Goal: Task Accomplishment & Management: Use online tool/utility

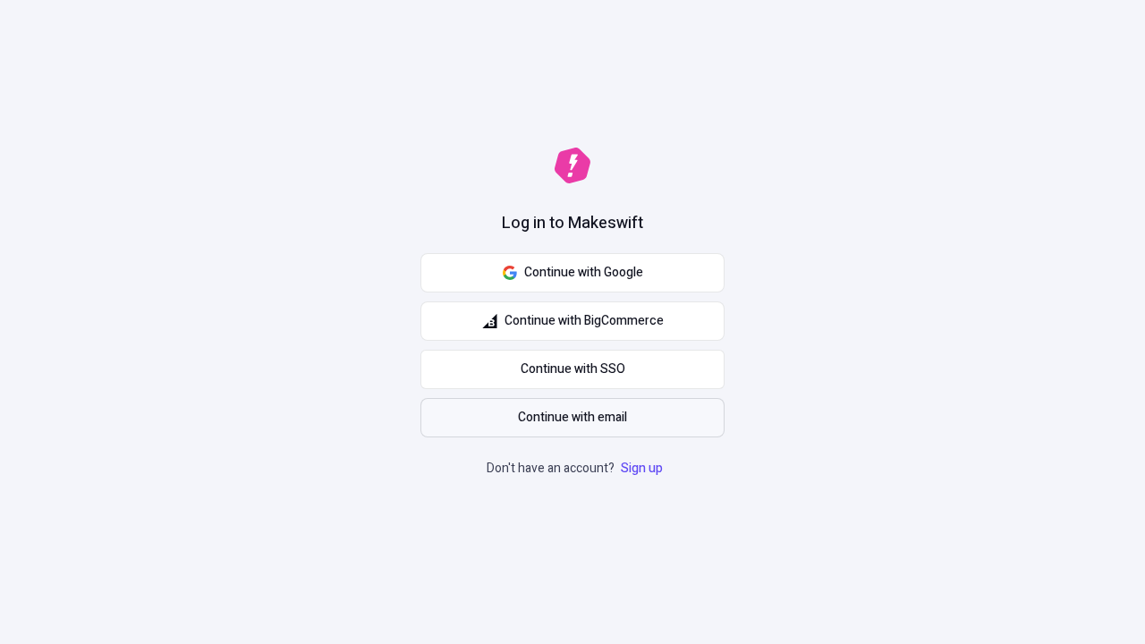
click at [572, 418] on span "Continue with email" at bounding box center [572, 418] width 109 height 20
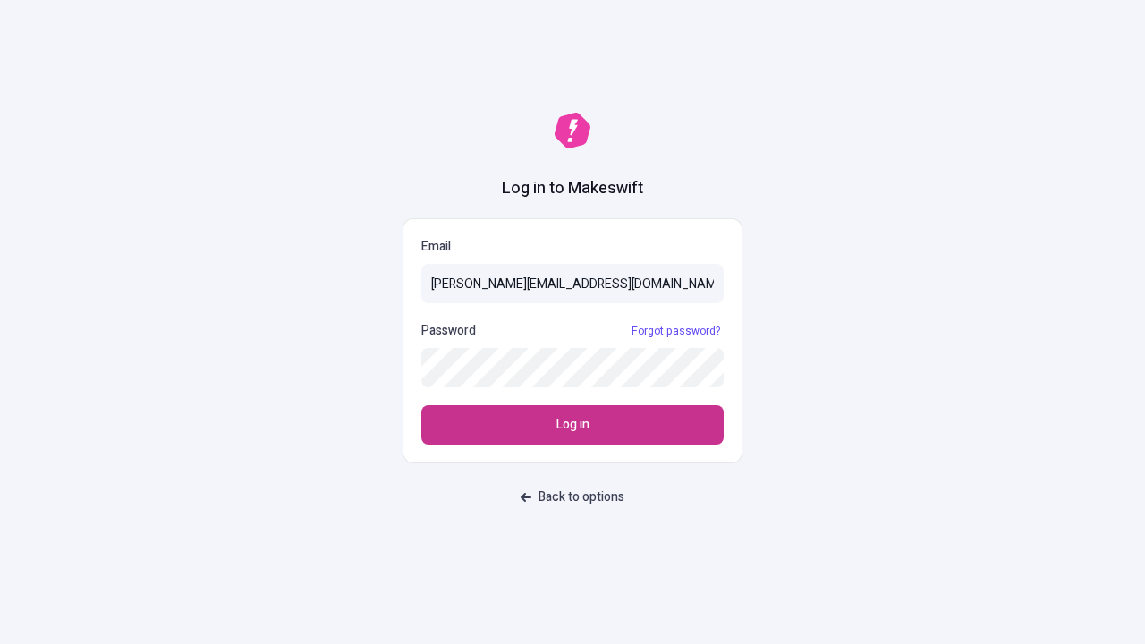
click at [572, 425] on span "Log in" at bounding box center [572, 425] width 33 height 20
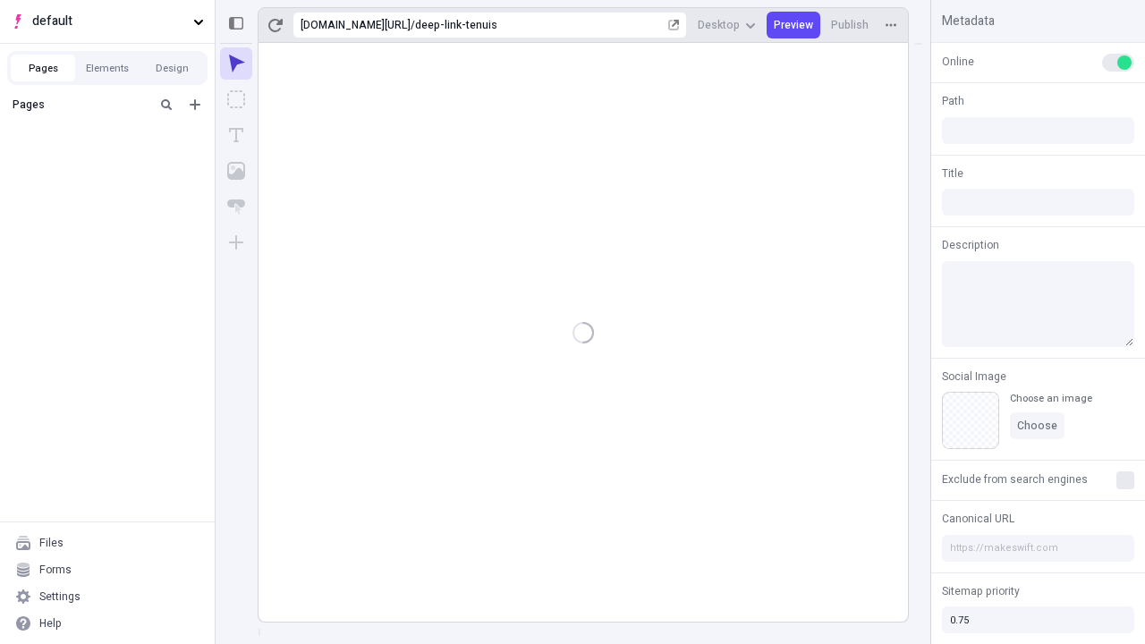
type input "/deep-link-tenuis"
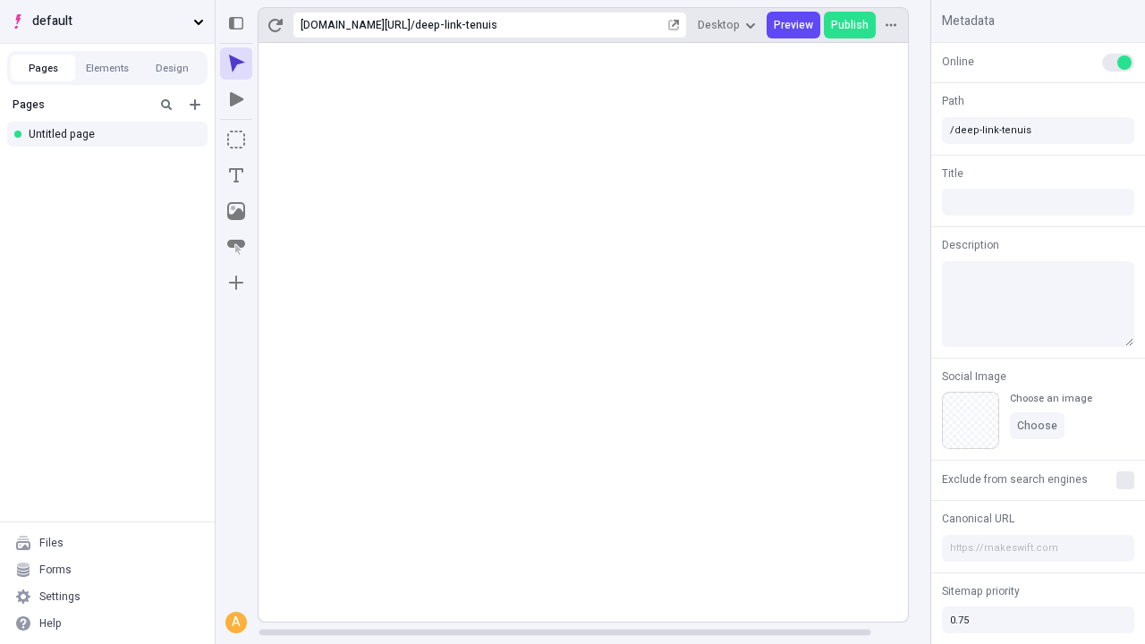
click at [107, 21] on span "default" at bounding box center [109, 22] width 154 height 20
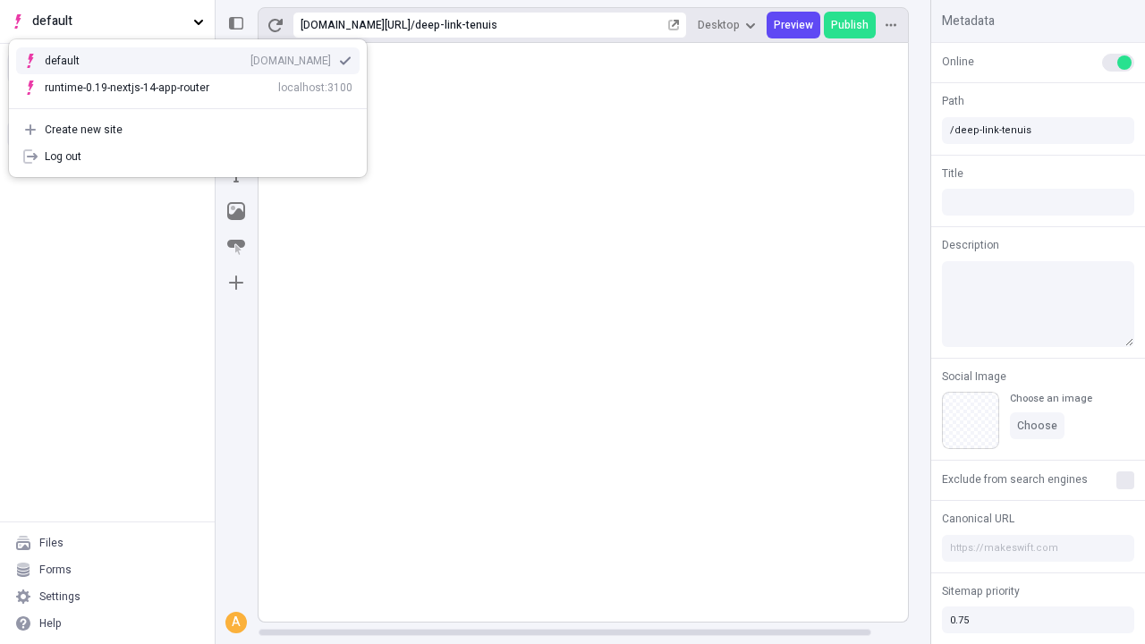
click at [250, 57] on div "qee9k4dy7d.staging.makeswift.site" at bounding box center [290, 61] width 81 height 14
click at [195, 105] on icon "Add new" at bounding box center [195, 104] width 11 height 11
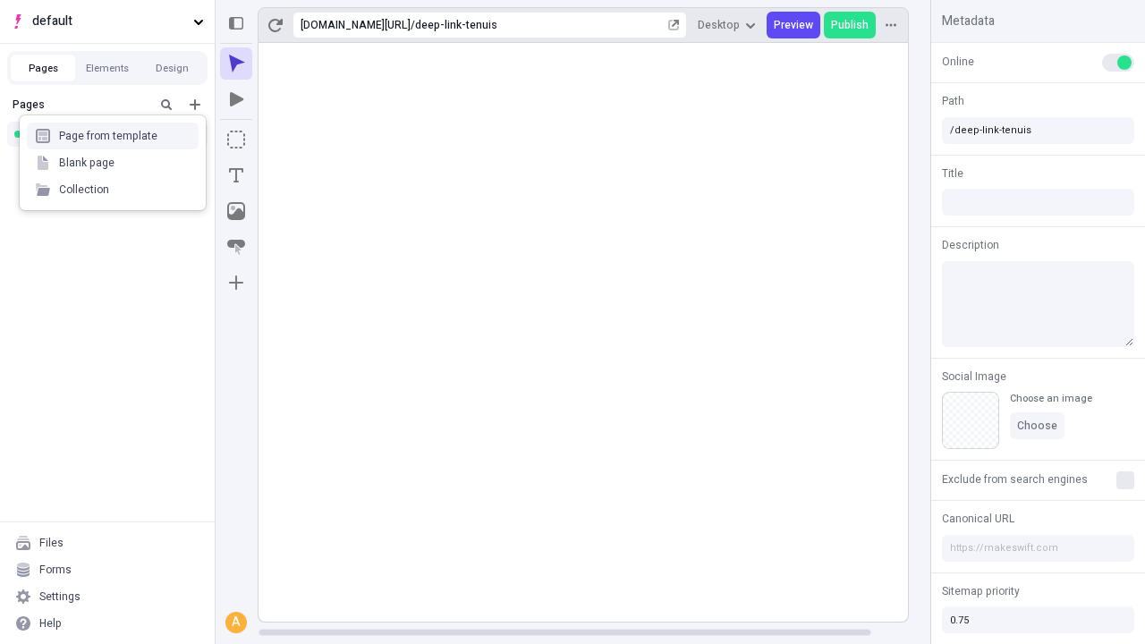
click at [113, 163] on div "Blank page" at bounding box center [113, 162] width 172 height 27
type input "/deep-link-[PERSON_NAME]"
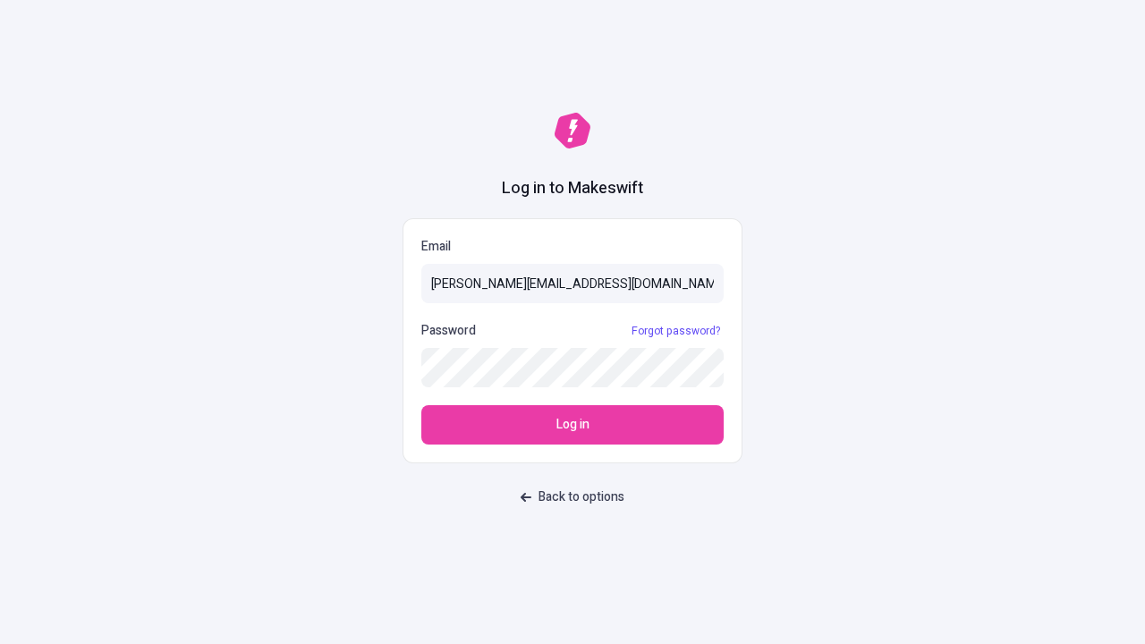
type input "[PERSON_NAME][EMAIL_ADDRESS][DOMAIN_NAME]"
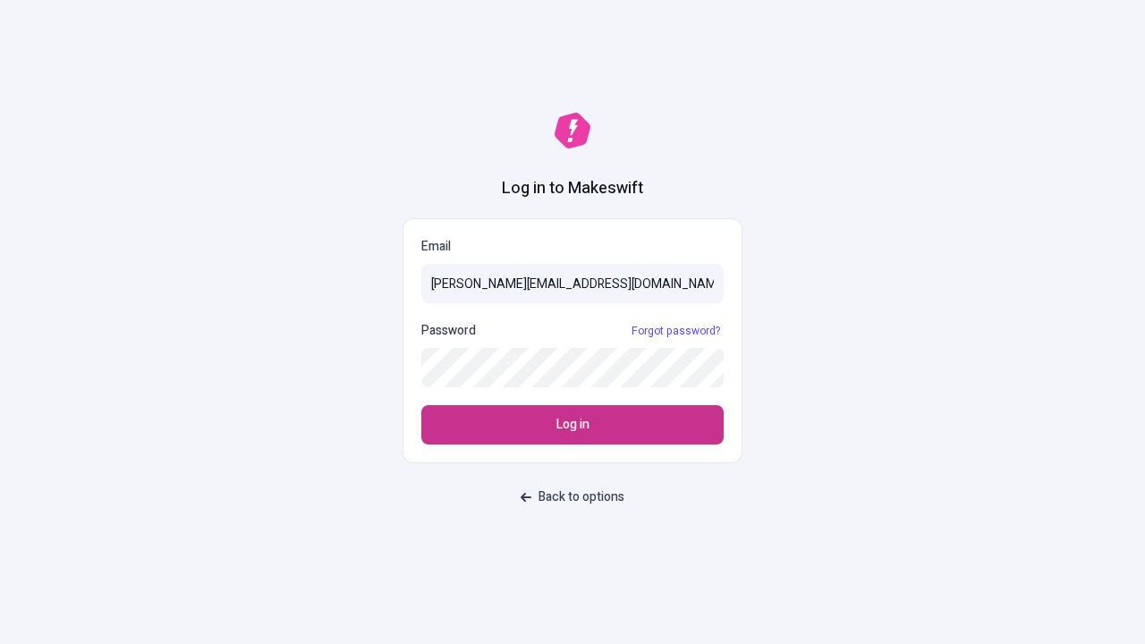
click at [572, 425] on span "Log in" at bounding box center [572, 425] width 33 height 20
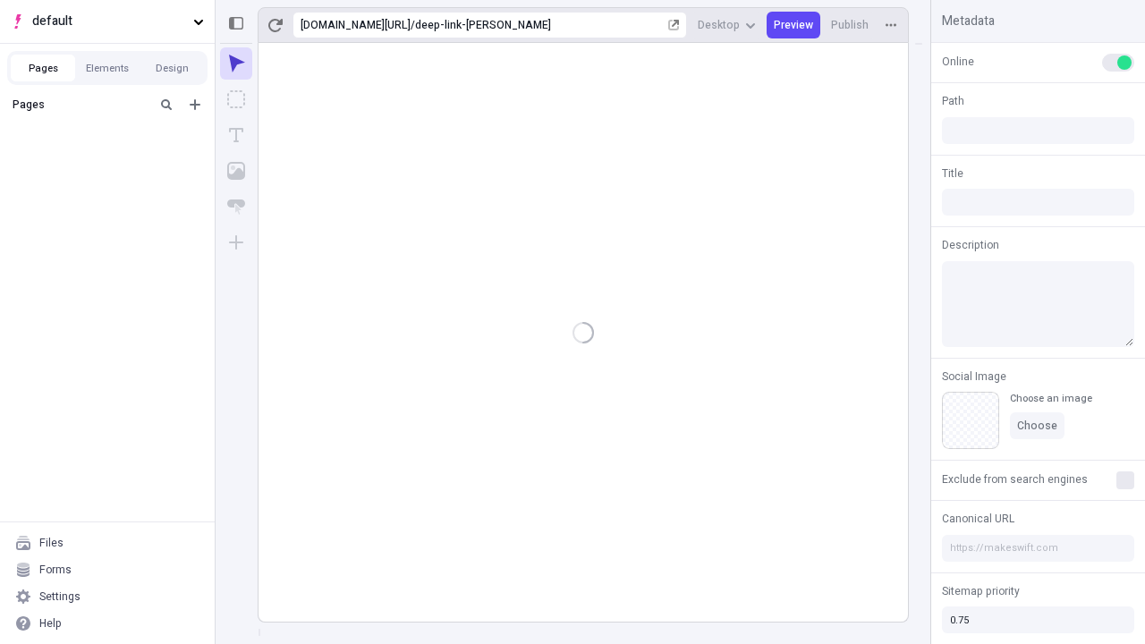
type input "/deep-link-[PERSON_NAME]"
